Goal: Answer question/provide support

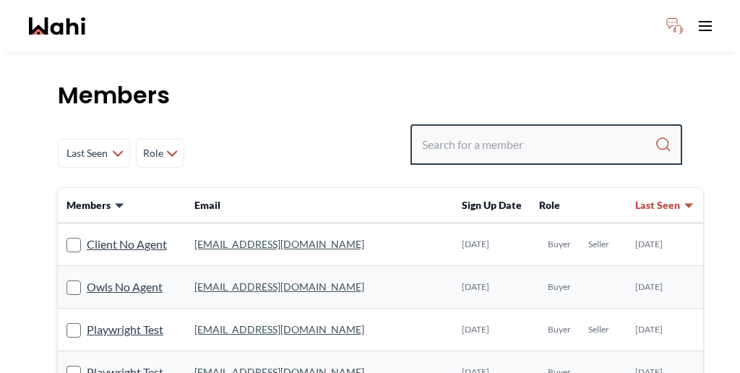
click at [533, 132] on input "Search input" at bounding box center [538, 145] width 233 height 26
type input "[PERSON_NAME]"
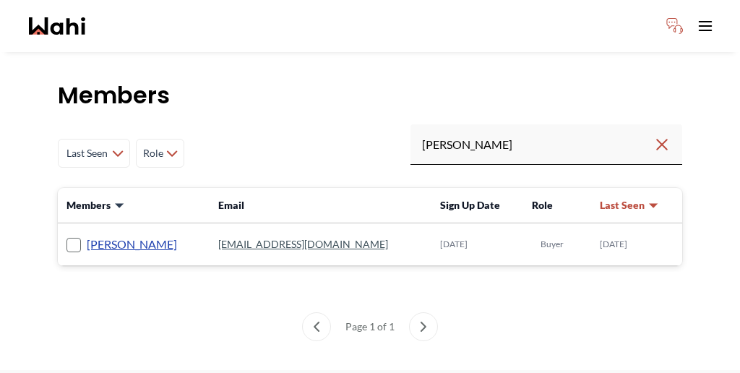
click at [111, 235] on link "[PERSON_NAME]" at bounding box center [132, 244] width 90 height 19
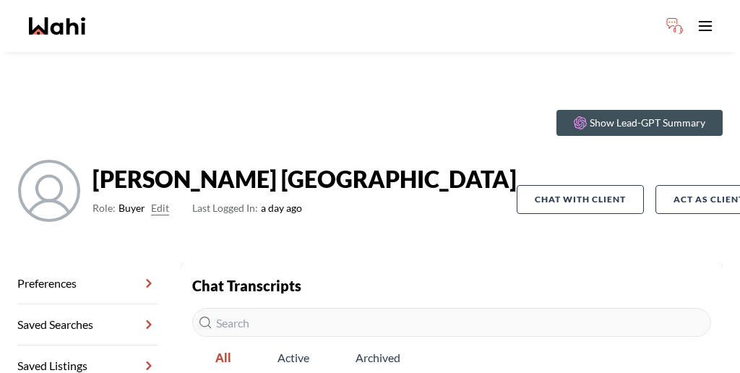
scroll to position [69, 0]
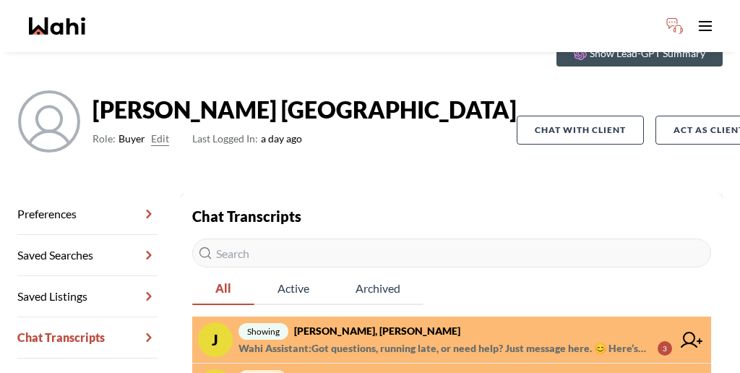
click at [578, 369] on span "primary [PERSON_NAME], [PERSON_NAME]" at bounding box center [456, 377] width 434 height 17
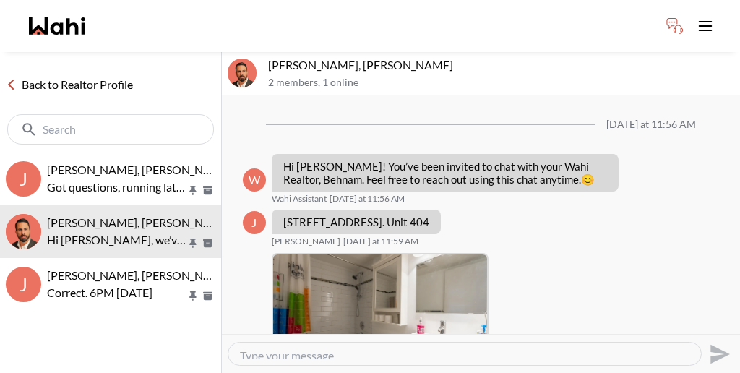
scroll to position [302, 0]
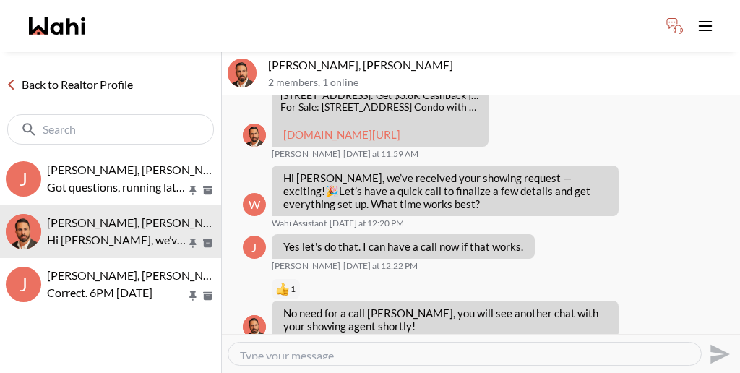
drag, startPoint x: 509, startPoint y: 300, endPoint x: 361, endPoint y: 296, distance: 148.3
